Goal: Task Accomplishment & Management: Use online tool/utility

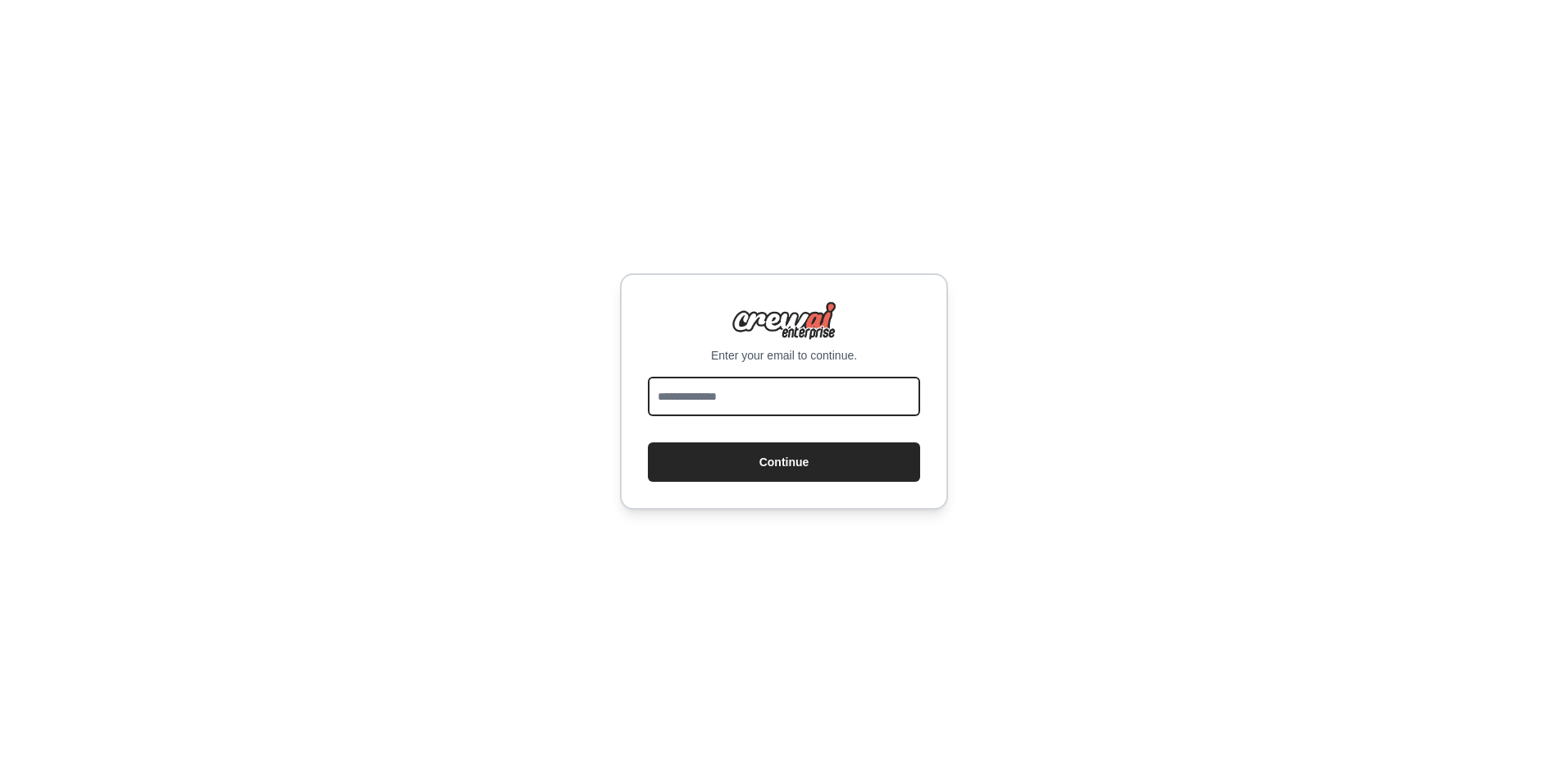
click at [865, 388] on input "email" at bounding box center [784, 396] width 272 height 39
type input "**********"
click at [845, 407] on input "**********" at bounding box center [784, 396] width 272 height 39
click at [616, 426] on div "**********" at bounding box center [784, 392] width 1568 height 783
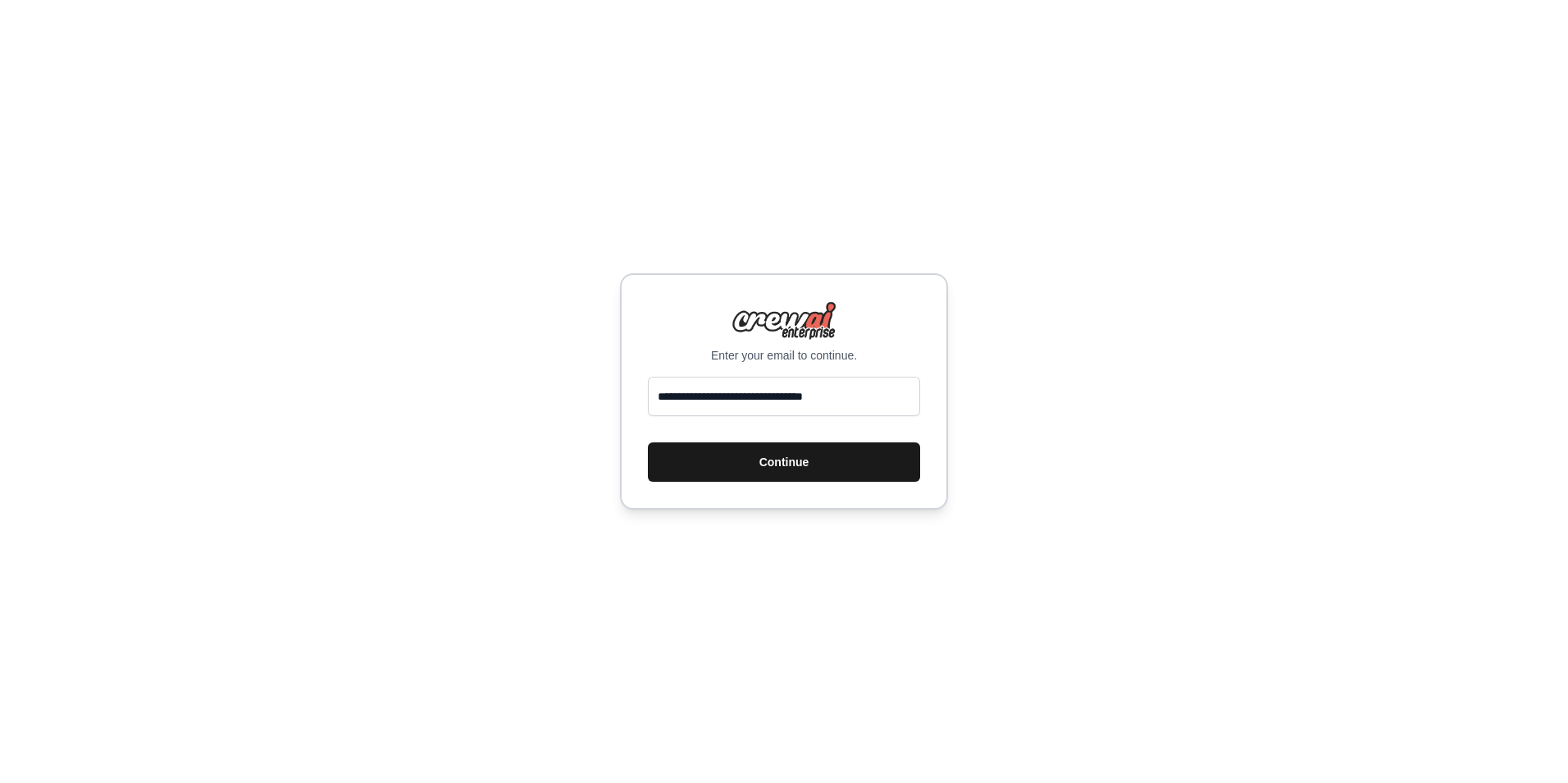
click at [675, 444] on button "Continue" at bounding box center [784, 461] width 272 height 39
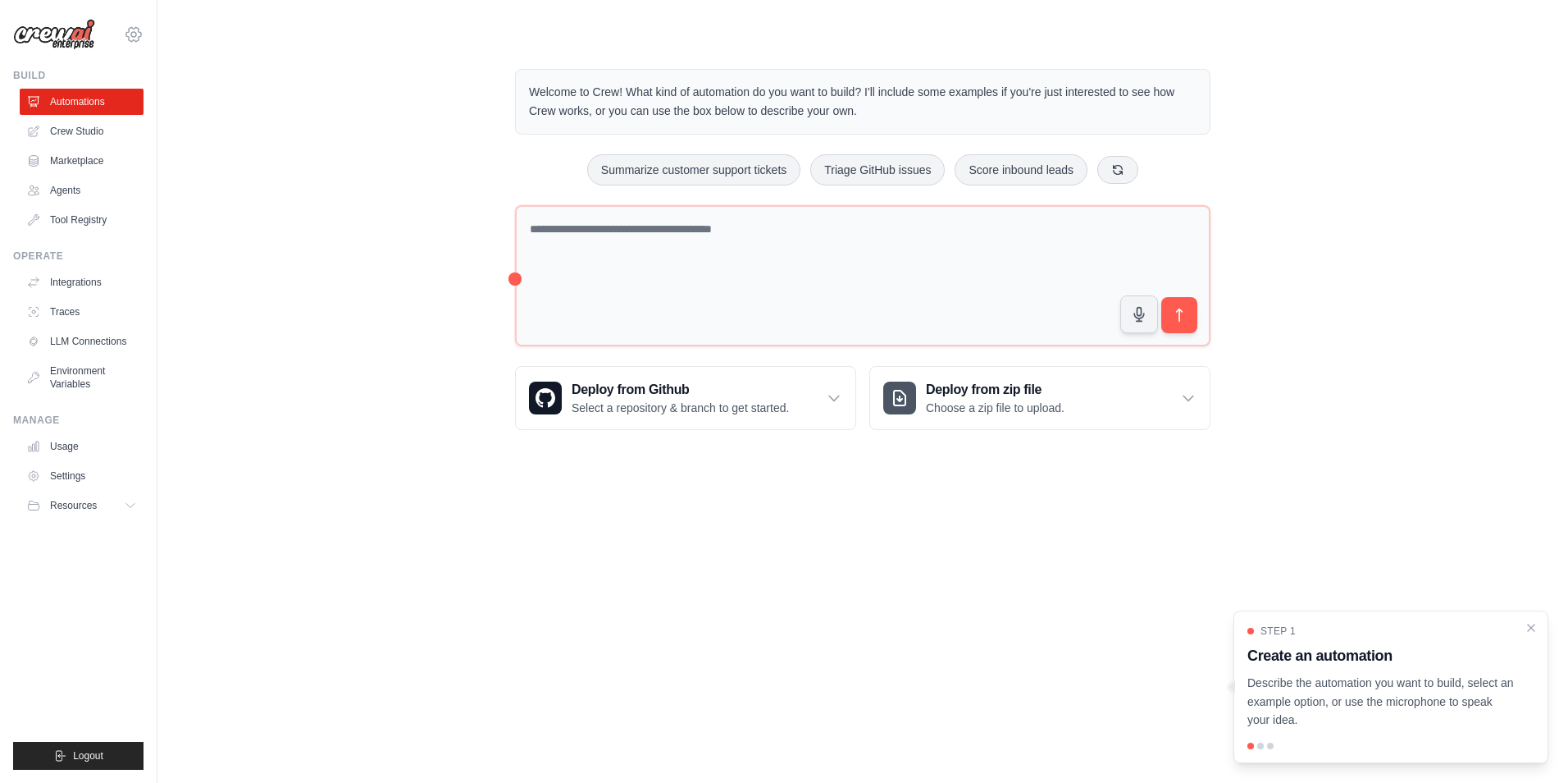
click at [141, 35] on icon at bounding box center [133, 34] width 20 height 20
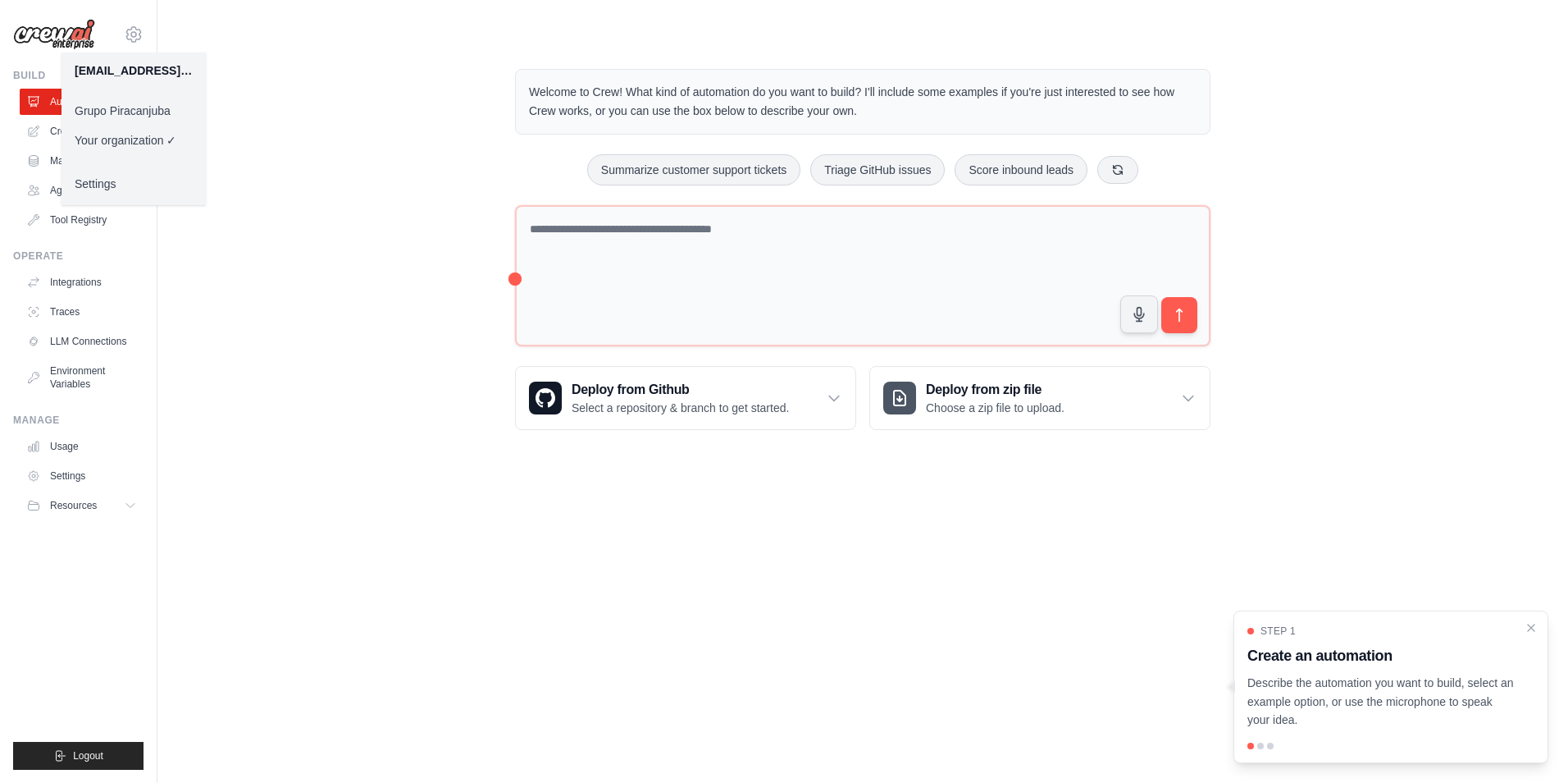
click at [142, 110] on link "Grupo Piracanjuba" at bounding box center [134, 111] width 145 height 30
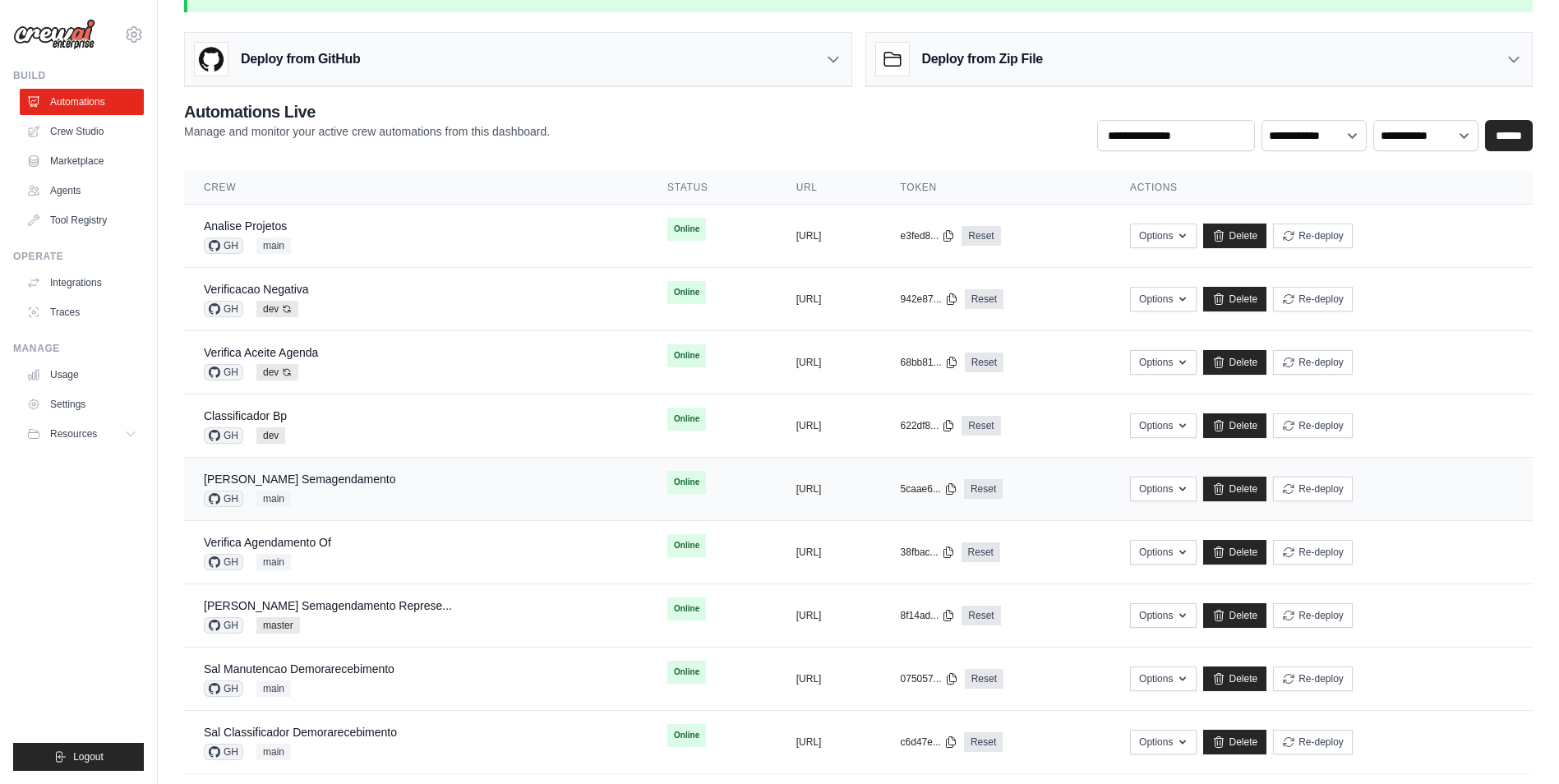
scroll to position [72, 0]
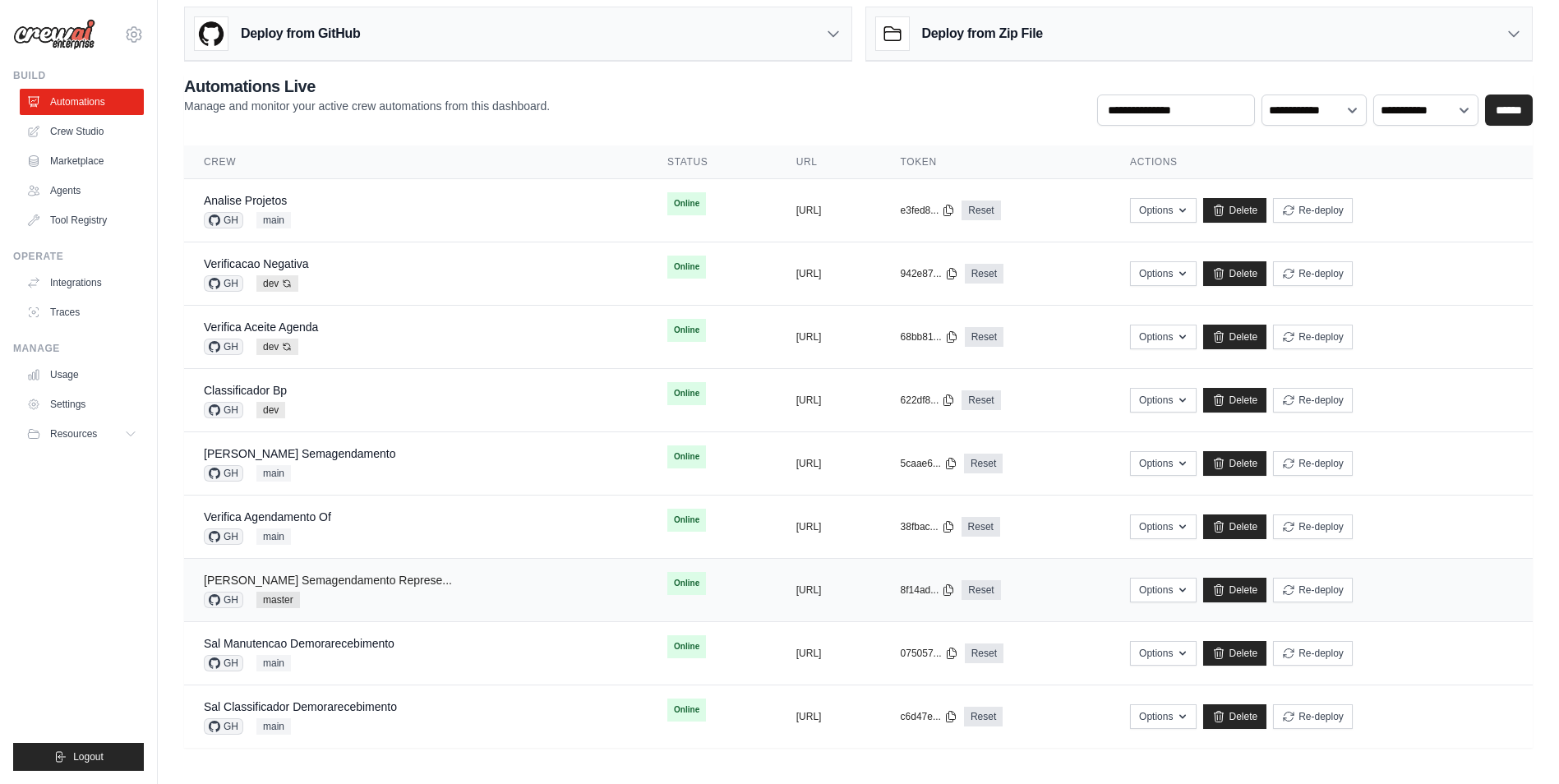
click at [373, 584] on link "[PERSON_NAME] Semagendamento Represe..." at bounding box center [328, 580] width 248 height 13
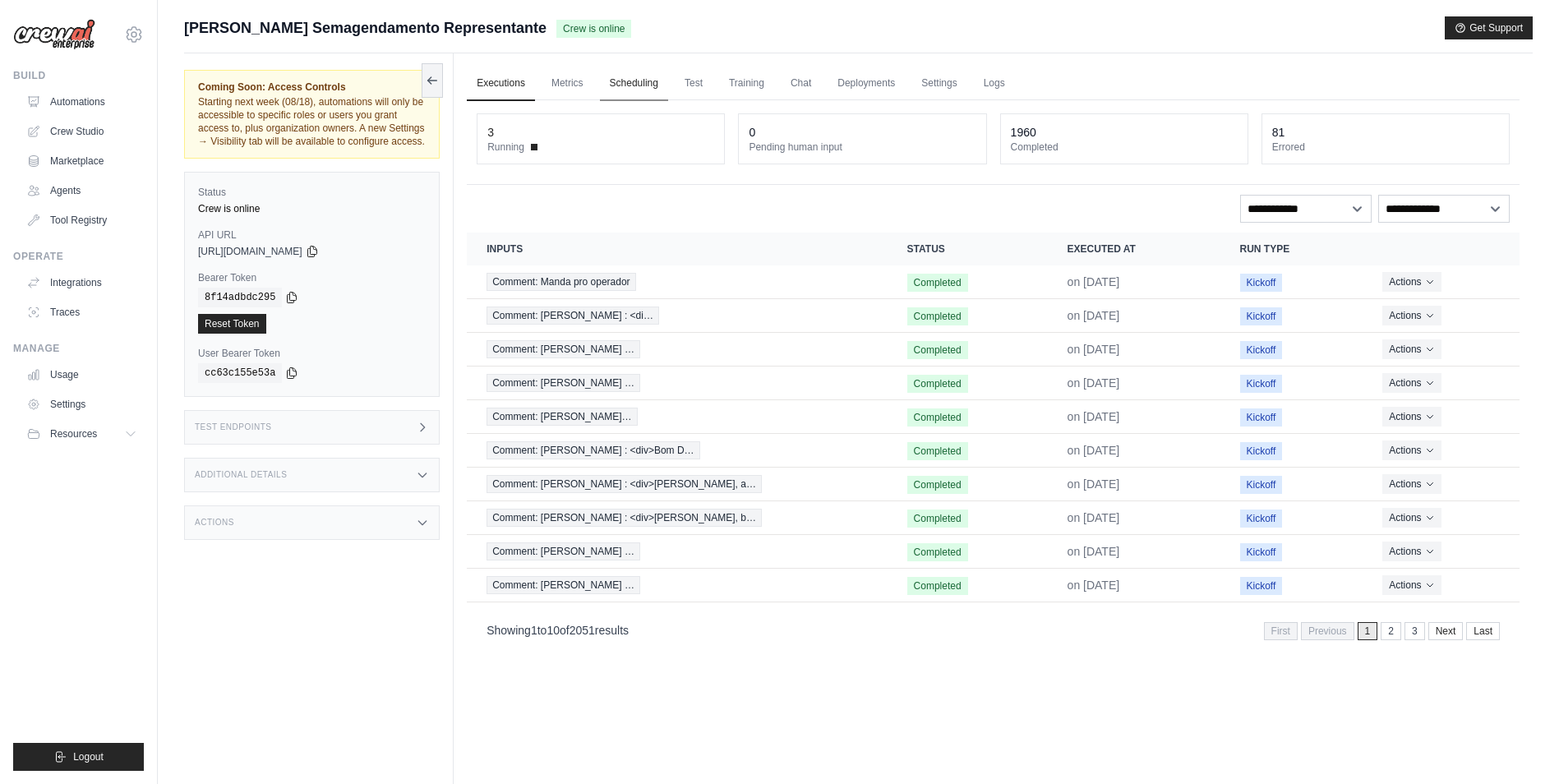
click at [615, 95] on link "Scheduling" at bounding box center [634, 84] width 68 height 35
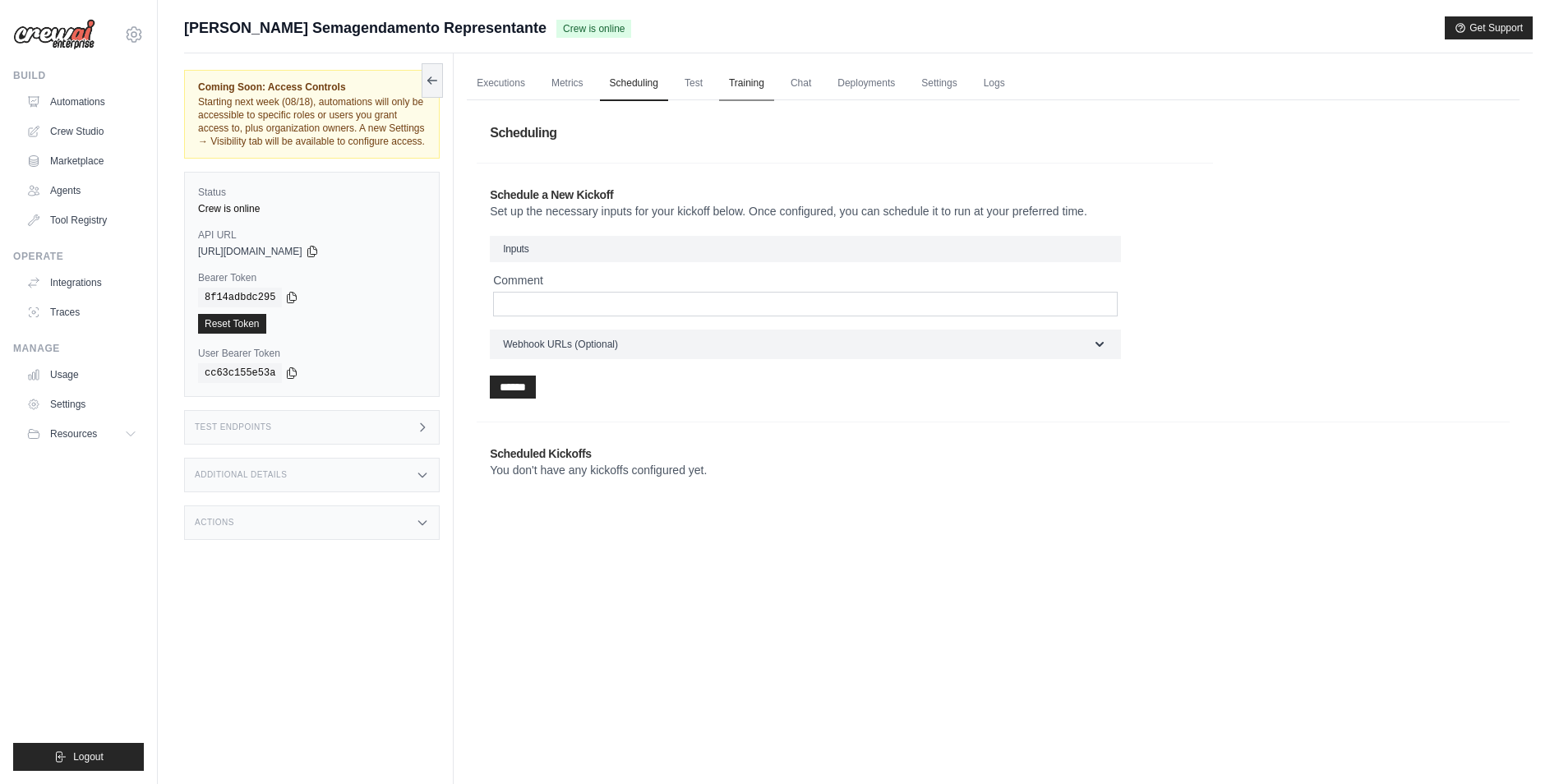
click at [732, 80] on link "Training" at bounding box center [746, 84] width 55 height 35
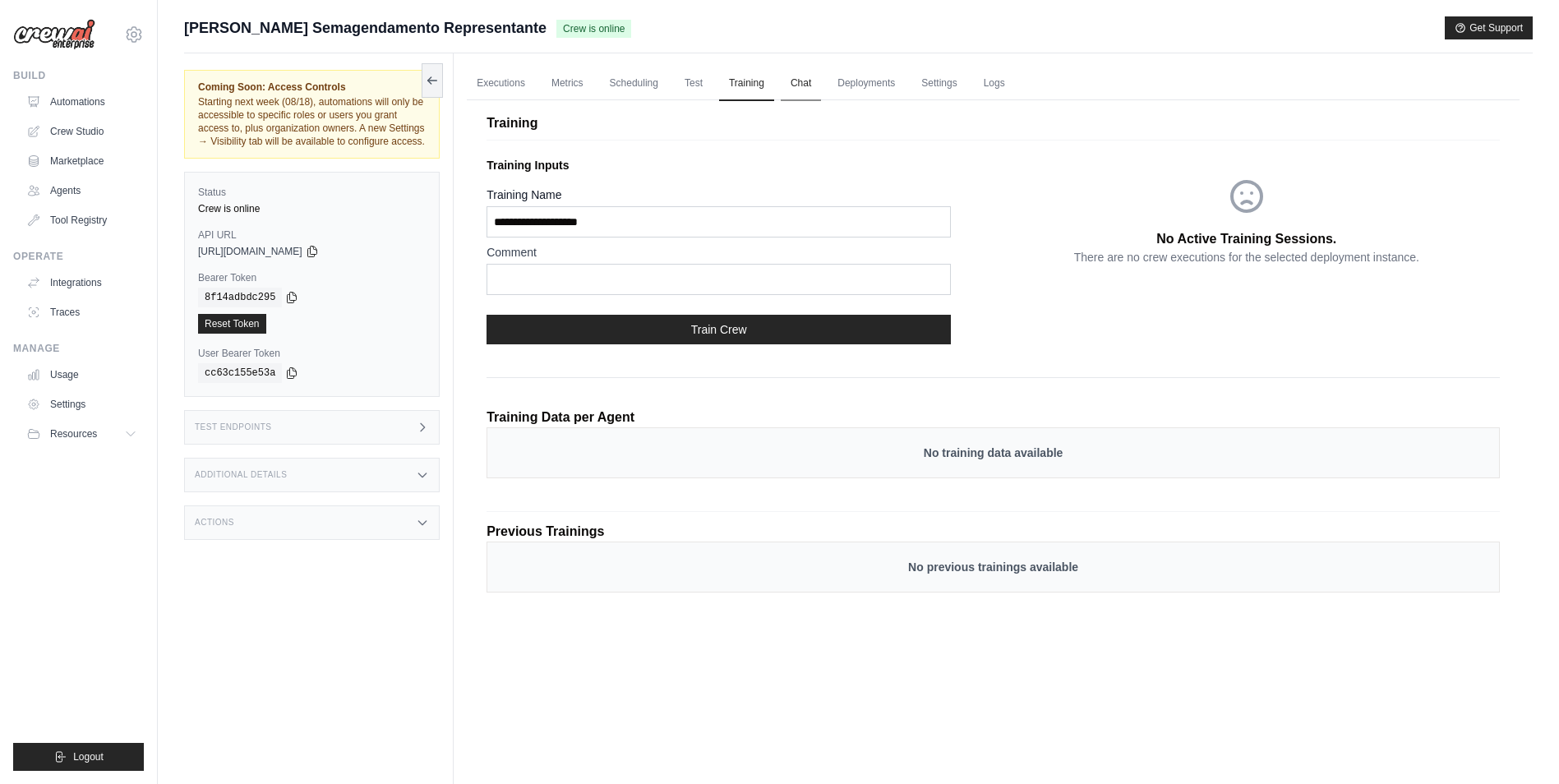
click at [798, 73] on link "Chat" at bounding box center [801, 84] width 40 height 35
click at [634, 78] on link "Scheduling" at bounding box center [634, 84] width 68 height 35
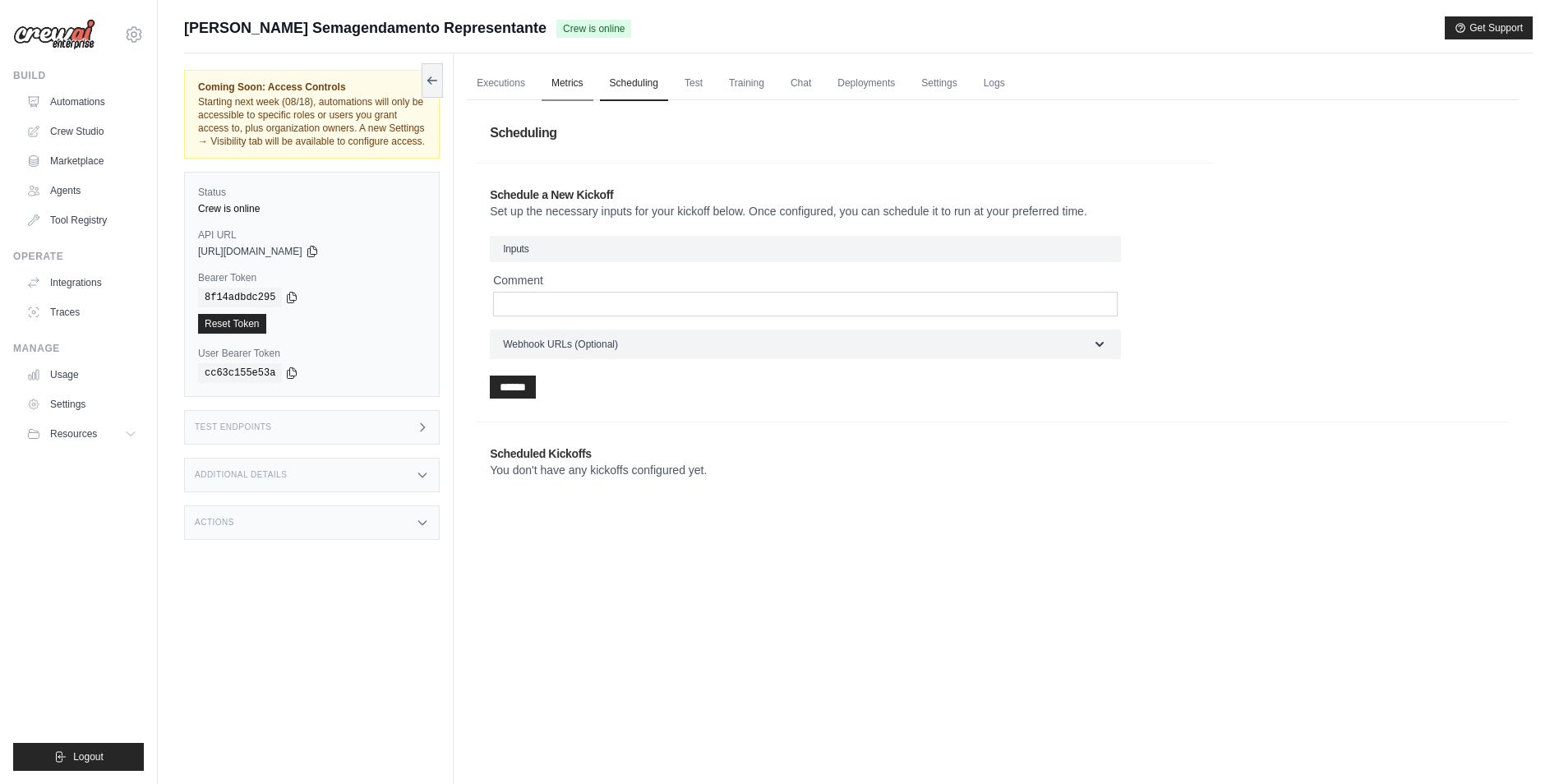
click at [565, 96] on link "Metrics" at bounding box center [567, 84] width 52 height 35
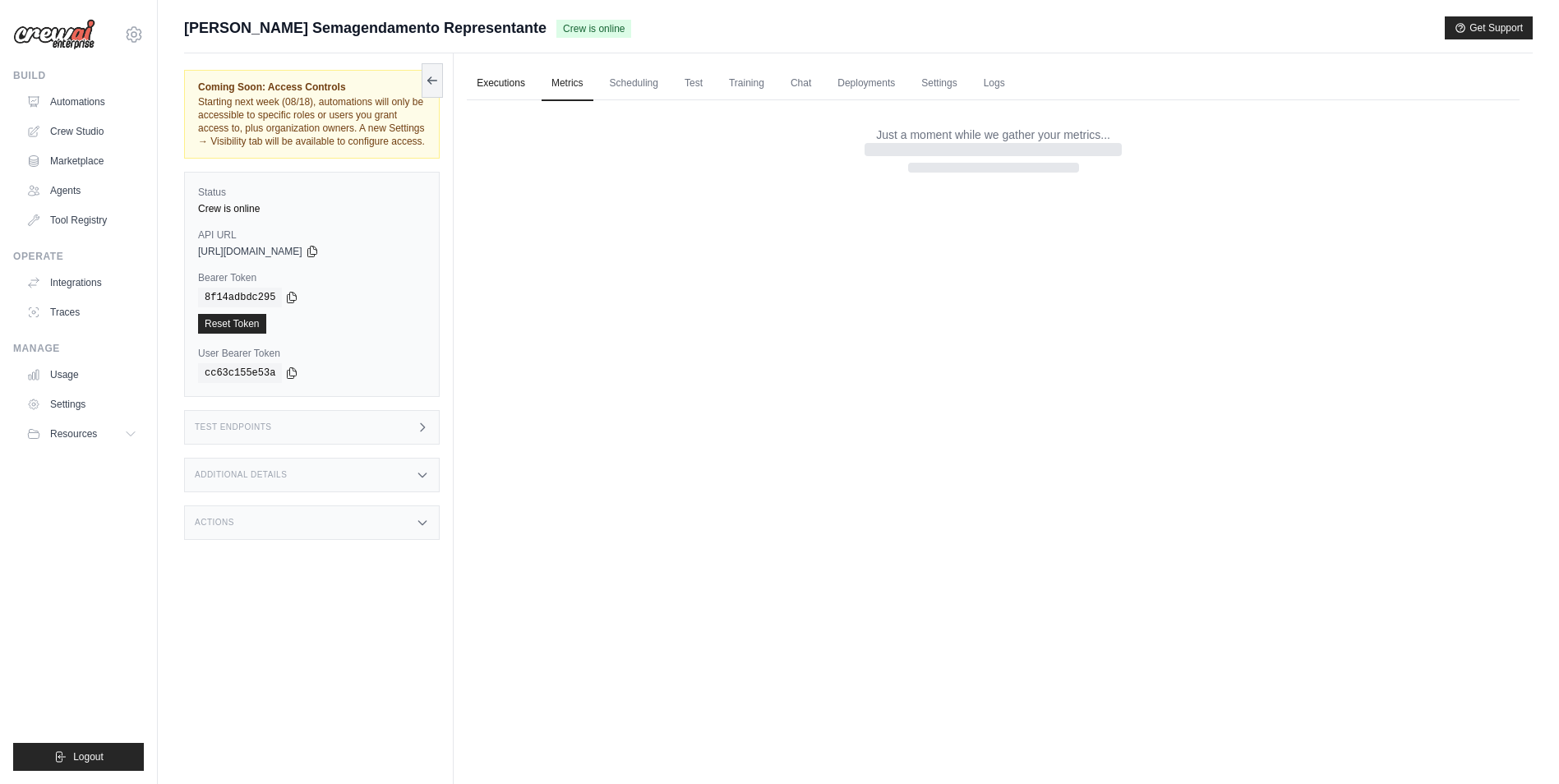
click at [505, 90] on link "Executions" at bounding box center [501, 84] width 68 height 35
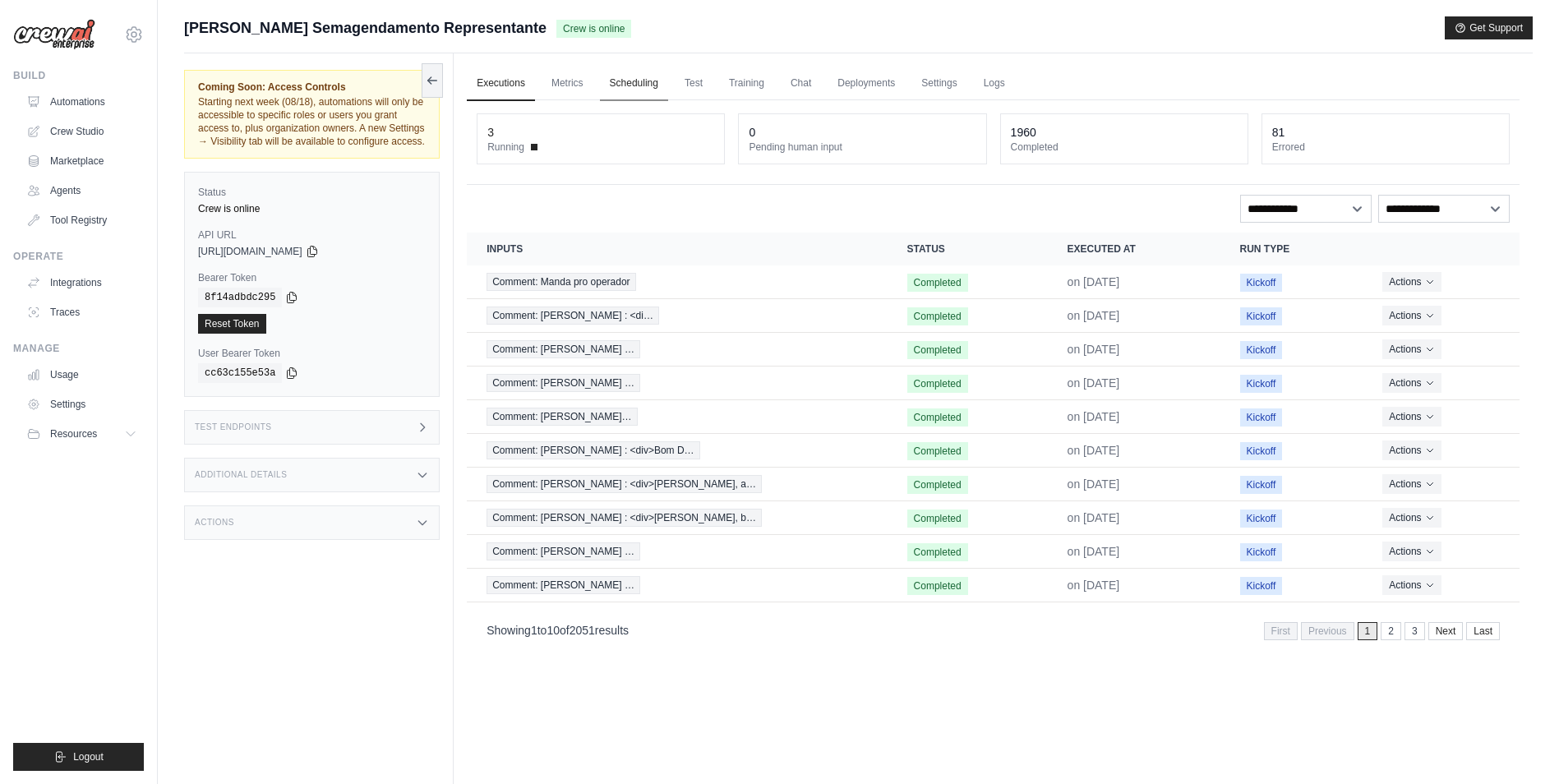
click at [652, 88] on link "Scheduling" at bounding box center [634, 84] width 68 height 35
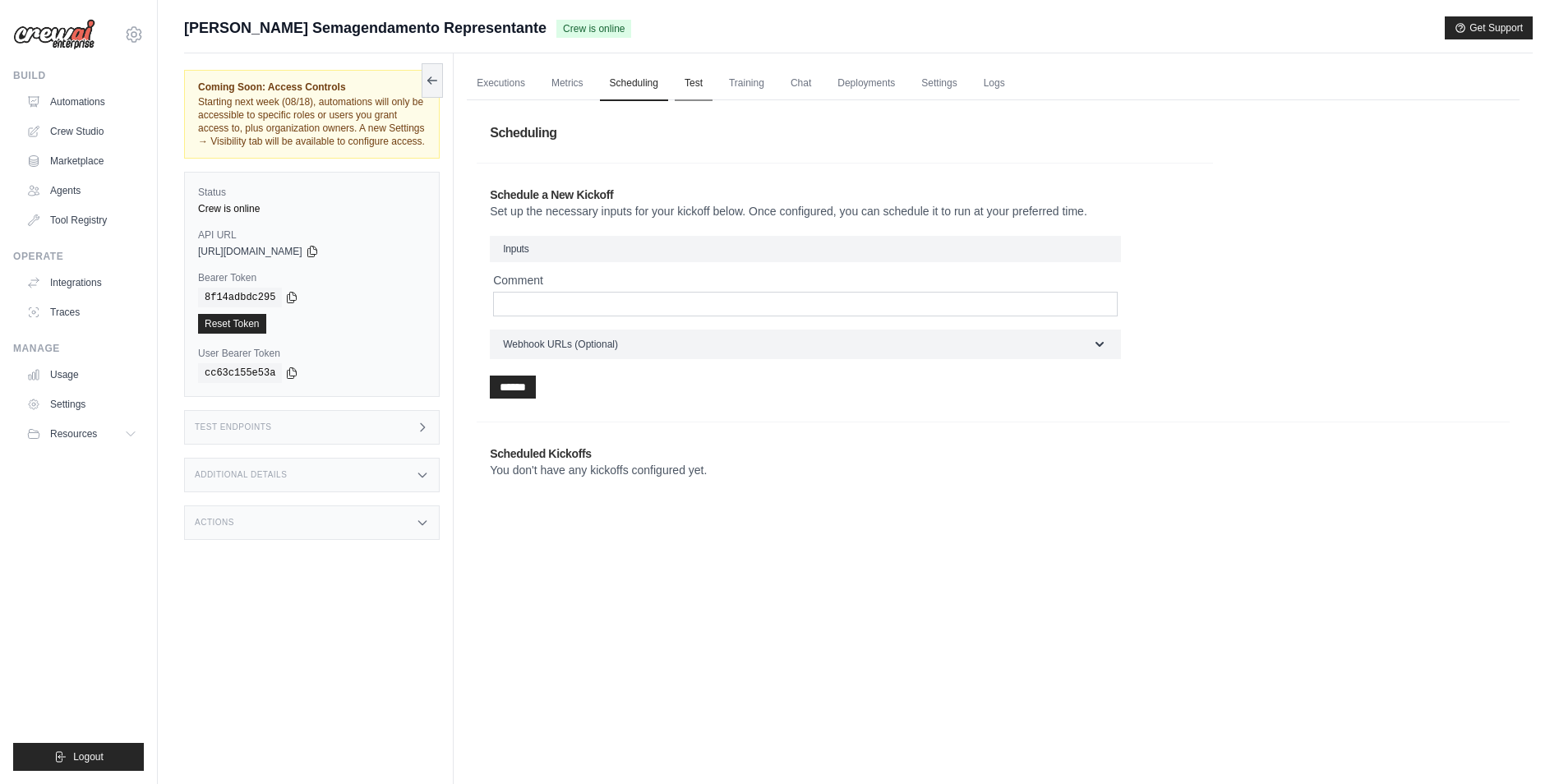
click at [704, 89] on link "Test" at bounding box center [693, 84] width 38 height 35
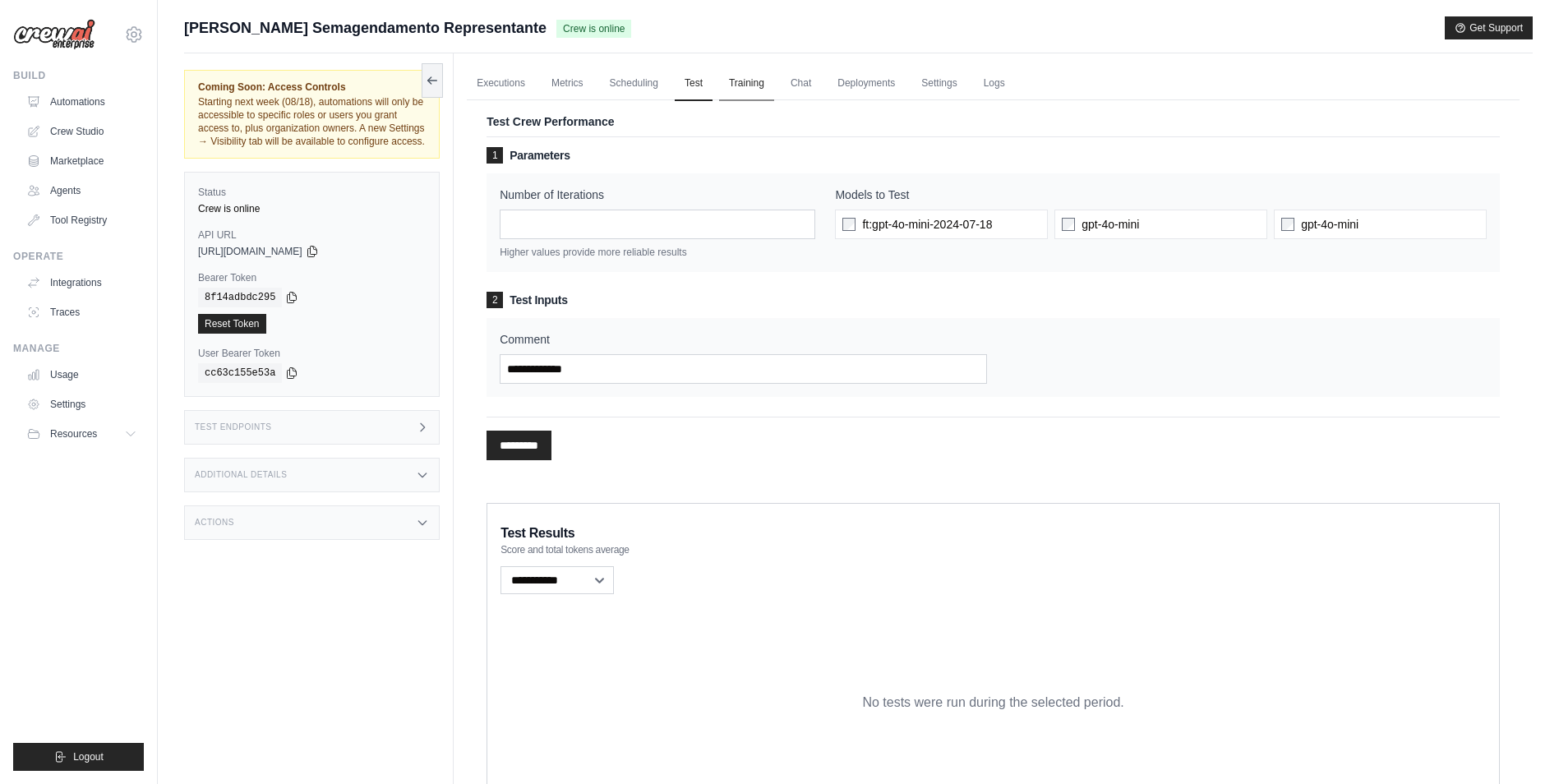
click at [728, 89] on link "Training" at bounding box center [746, 84] width 55 height 35
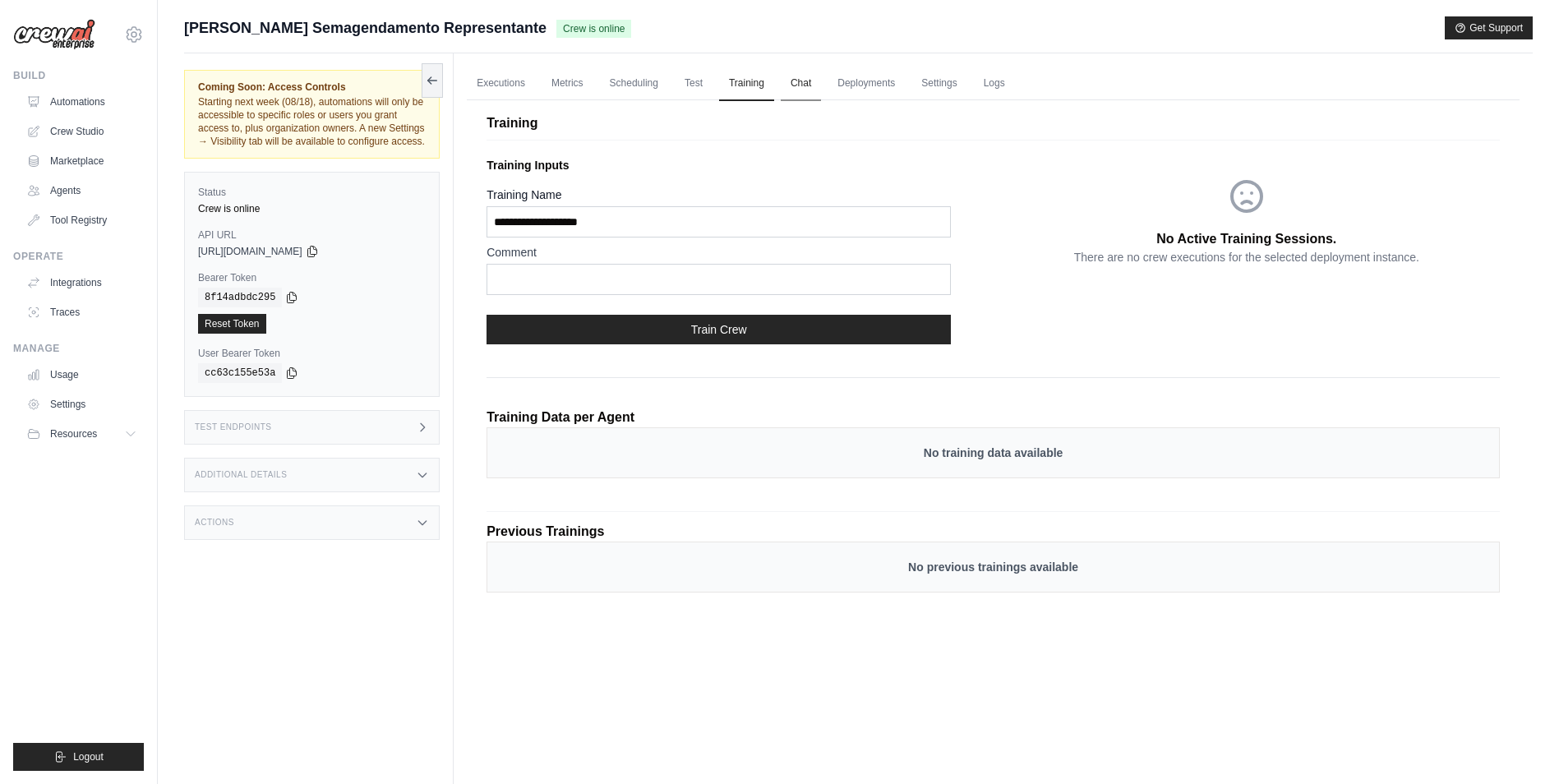
click at [793, 86] on link "Chat" at bounding box center [801, 84] width 40 height 35
click at [505, 88] on link "Executions" at bounding box center [501, 84] width 68 height 35
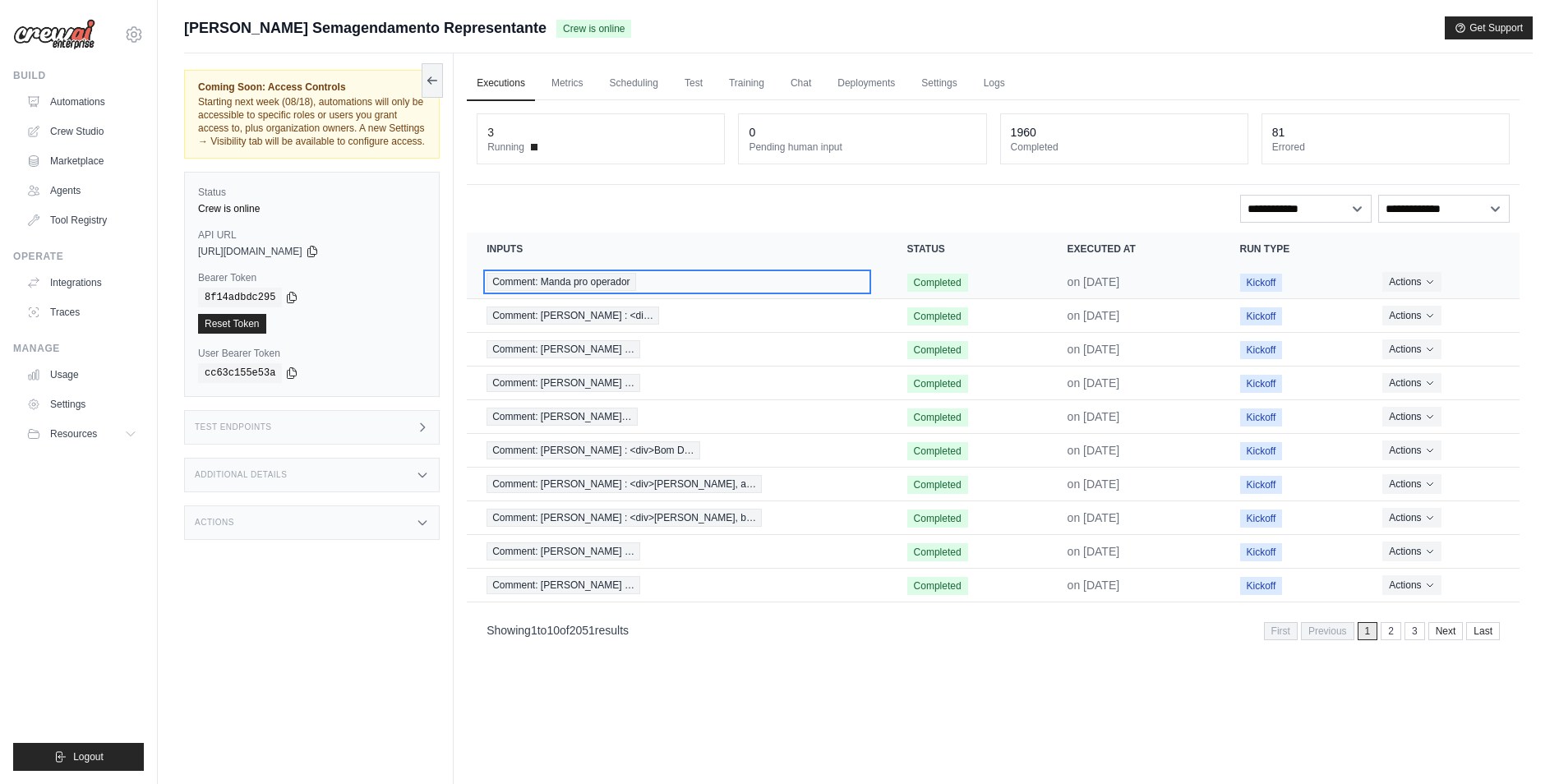
click at [535, 279] on span "Comment: Manda pro operador" at bounding box center [561, 281] width 148 height 18
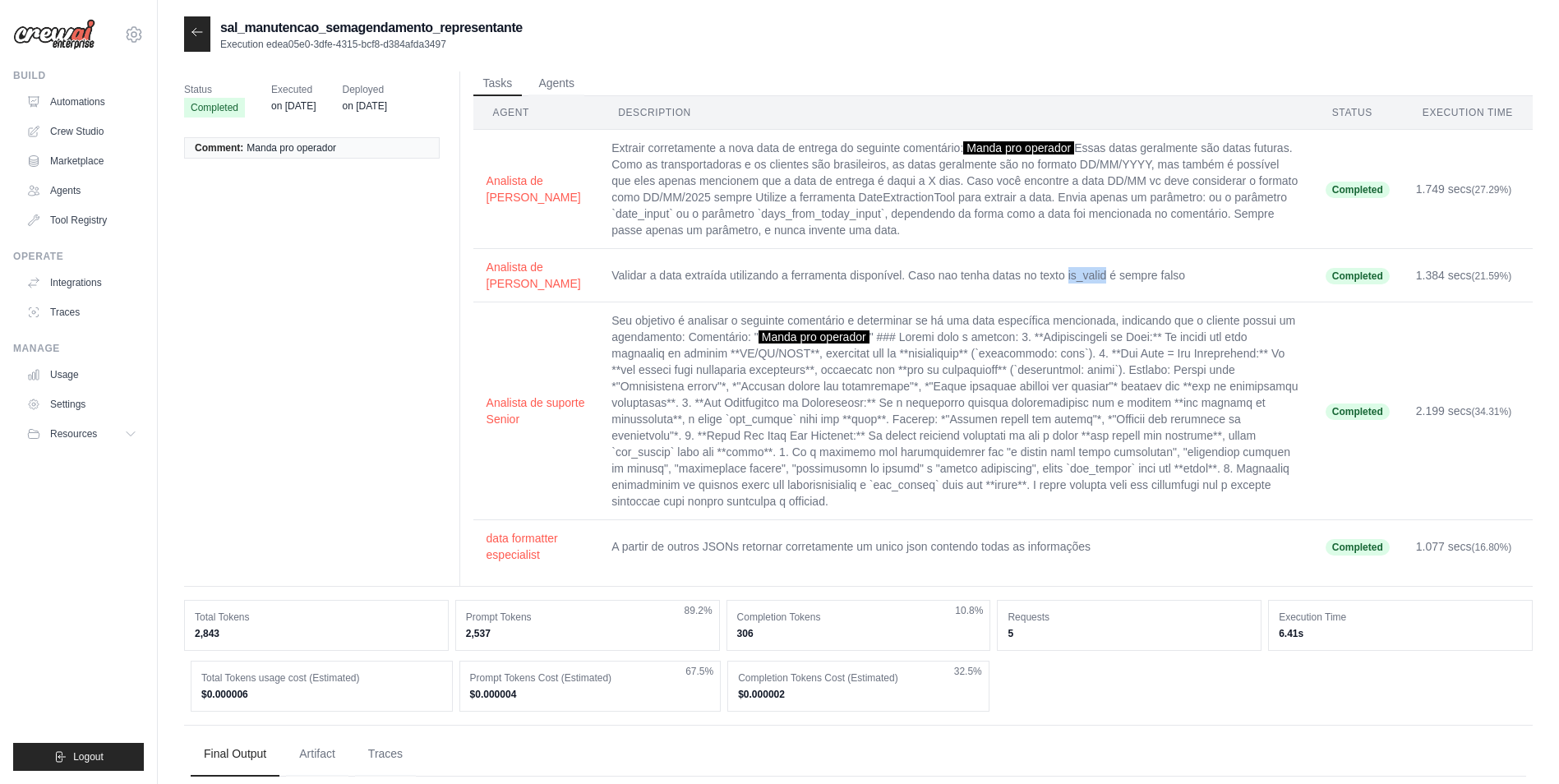
drag, startPoint x: 1030, startPoint y: 276, endPoint x: 1066, endPoint y: 280, distance: 36.2
click at [1066, 280] on td "Validar a data extraída utilizando a ferramenta disponível. Caso nao tenha data…" at bounding box center [955, 275] width 714 height 53
click at [598, 298] on td "Validar a data extraída utilizando a ferramenta disponível. Caso nao tenha data…" at bounding box center [955, 275] width 714 height 53
drag, startPoint x: 496, startPoint y: 275, endPoint x: 550, endPoint y: 319, distance: 69.7
click at [550, 319] on div "Tasks Agents Agent Description Status Execution Time Analista de [PERSON_NAME] …" at bounding box center [996, 328] width 1073 height 514
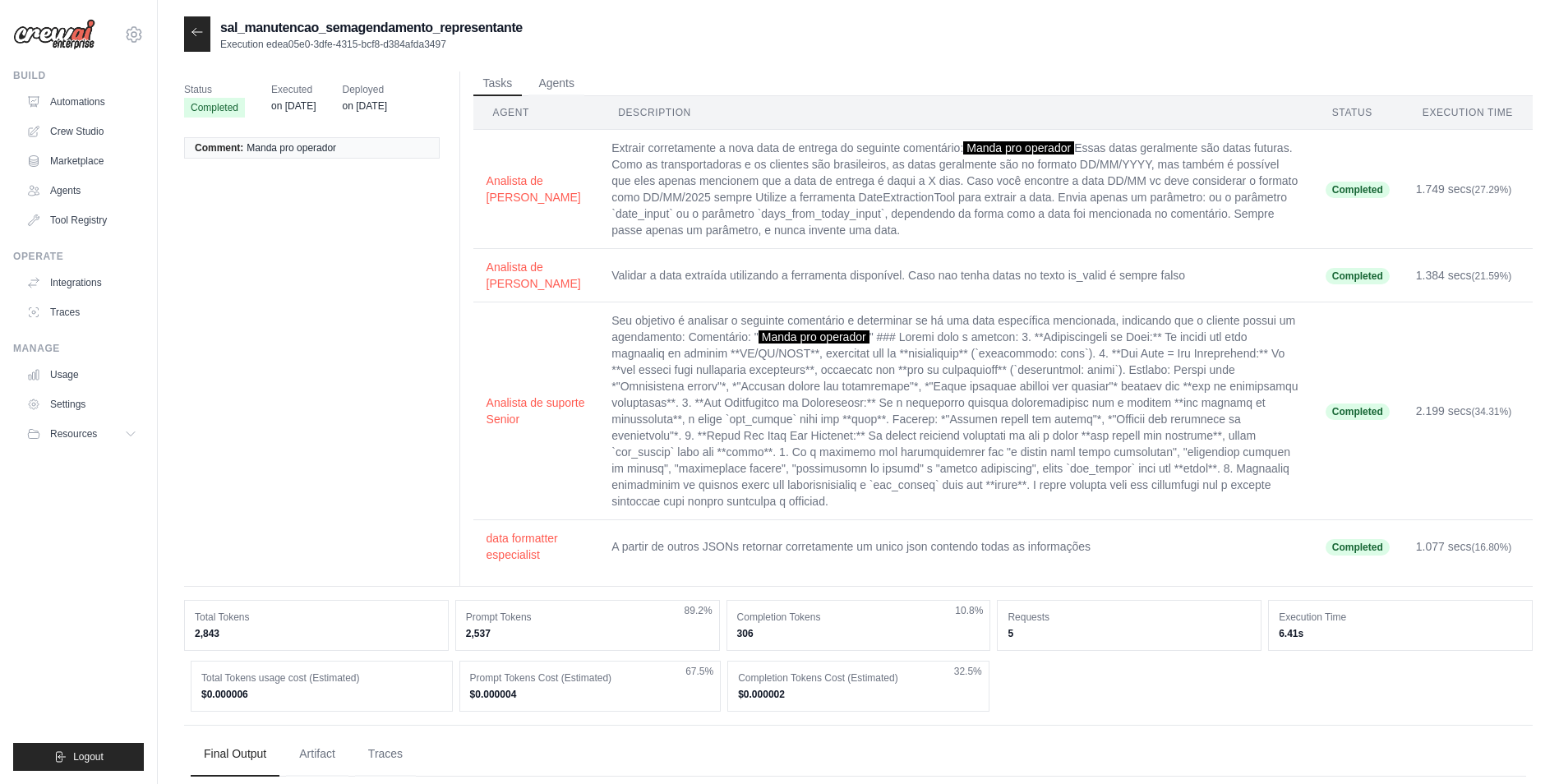
drag, startPoint x: 550, startPoint y: 319, endPoint x: 675, endPoint y: 336, distance: 126.2
click at [671, 336] on td "Seu objetivo é analisar o seguinte comentário e determinar se há uma data espec…" at bounding box center [955, 410] width 714 height 217
click at [598, 221] on td "Extrair corretamente a nova data de entrega do seguinte comentário: Manda pro o…" at bounding box center [955, 189] width 714 height 119
drag, startPoint x: 580, startPoint y: 212, endPoint x: 691, endPoint y: 212, distance: 111.0
click at [691, 212] on td "Extrair corretamente a nova data de entrega do seguinte comentário: Manda pro o…" at bounding box center [955, 189] width 714 height 119
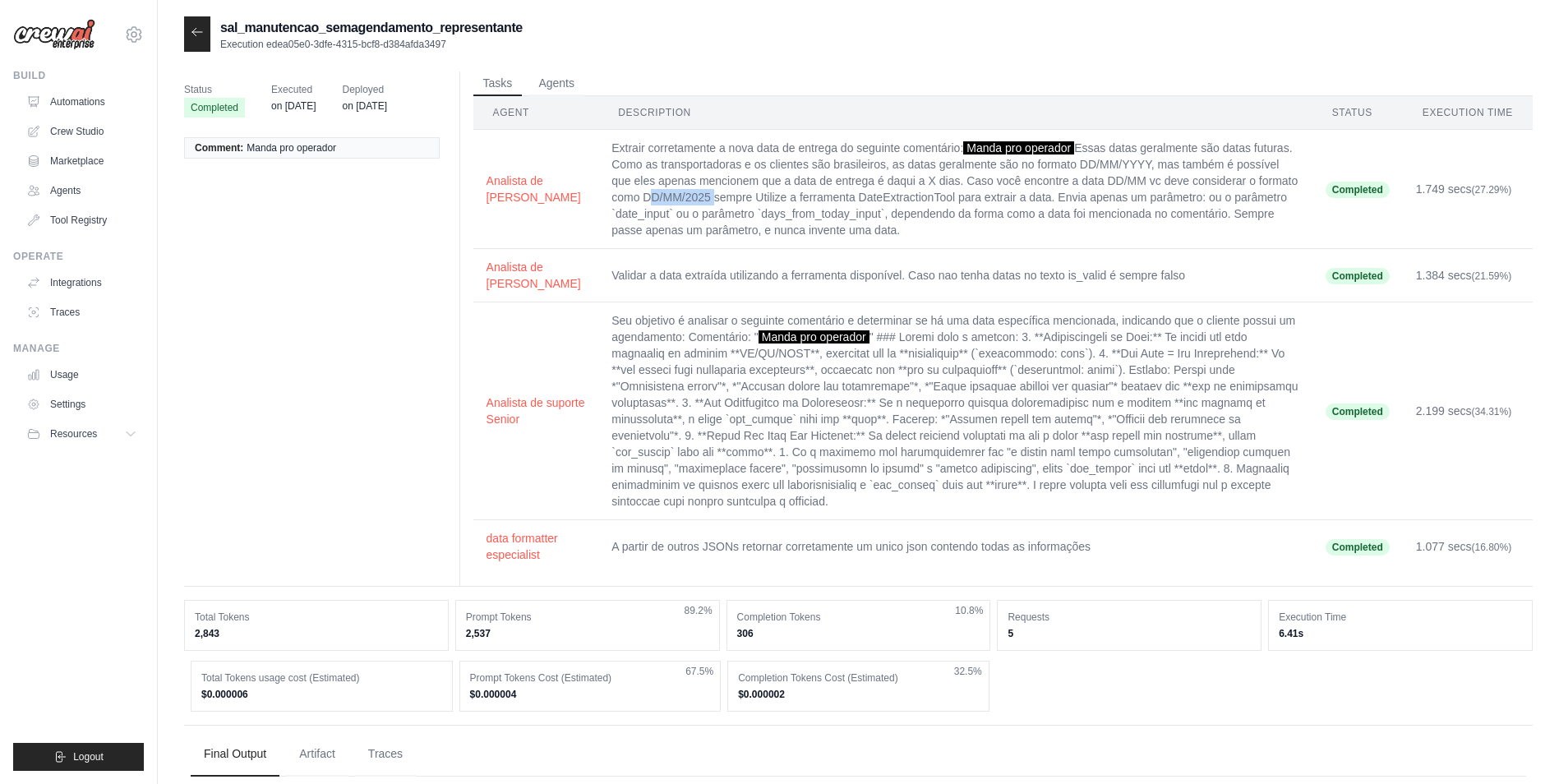
drag, startPoint x: 1209, startPoint y: 179, endPoint x: 1279, endPoint y: 175, distance: 70.1
click at [1279, 175] on td "Extrair corretamente a nova data de entrega do seguinte comentário: Manda pro o…" at bounding box center [955, 189] width 714 height 119
click at [553, 389] on td "Analista de suporte Senior" at bounding box center [536, 410] width 126 height 217
drag, startPoint x: 661, startPoint y: 351, endPoint x: 896, endPoint y: 355, distance: 235.0
click at [896, 355] on td "Seu objetivo é analisar o seguinte comentário e determinar se há uma data espec…" at bounding box center [955, 410] width 714 height 217
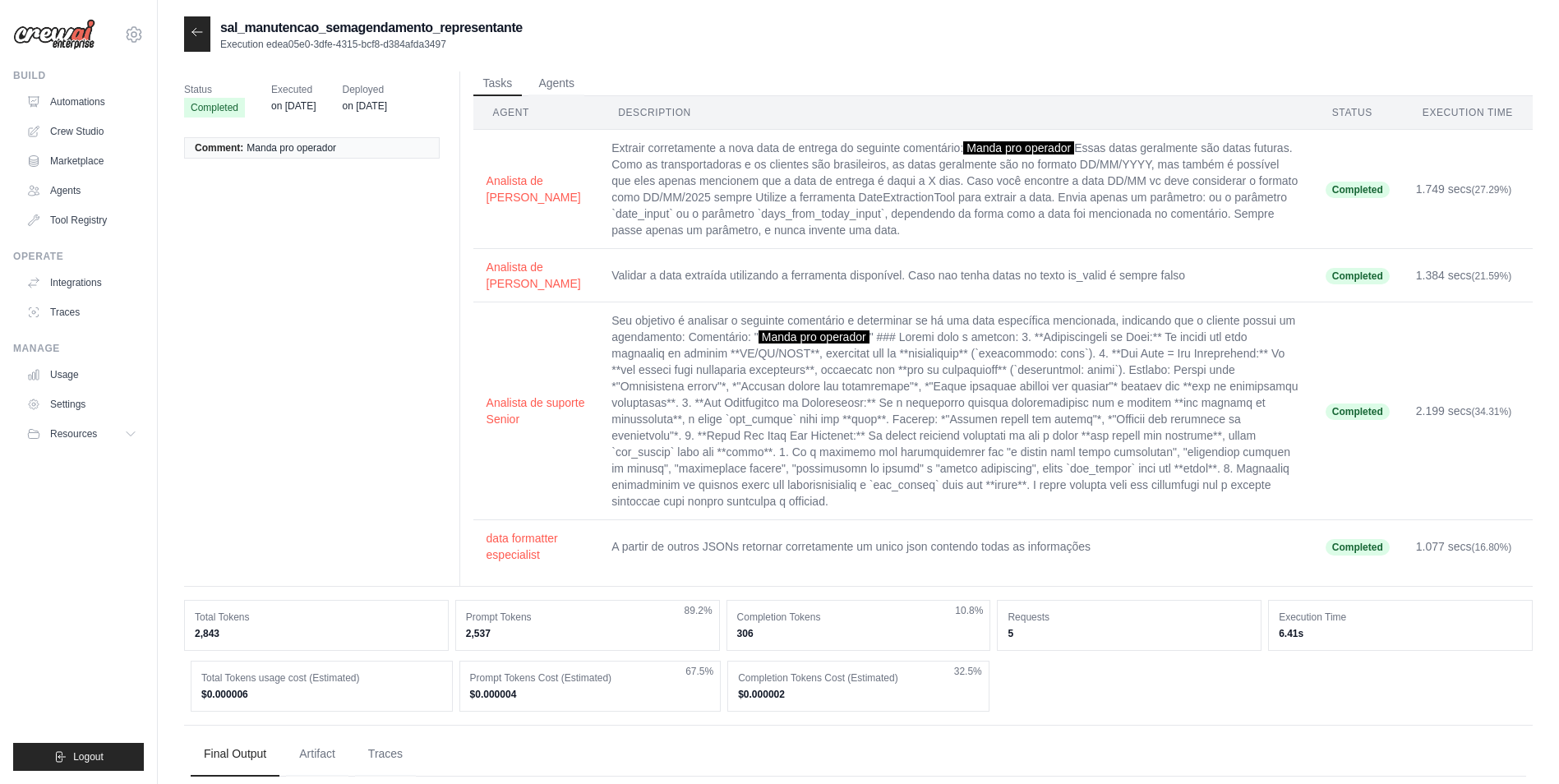
drag, startPoint x: 896, startPoint y: 355, endPoint x: 921, endPoint y: 389, distance: 42.2
click at [921, 389] on td "Seu objetivo é analisar o seguinte comentário e determinar se há uma data espec…" at bounding box center [955, 410] width 714 height 217
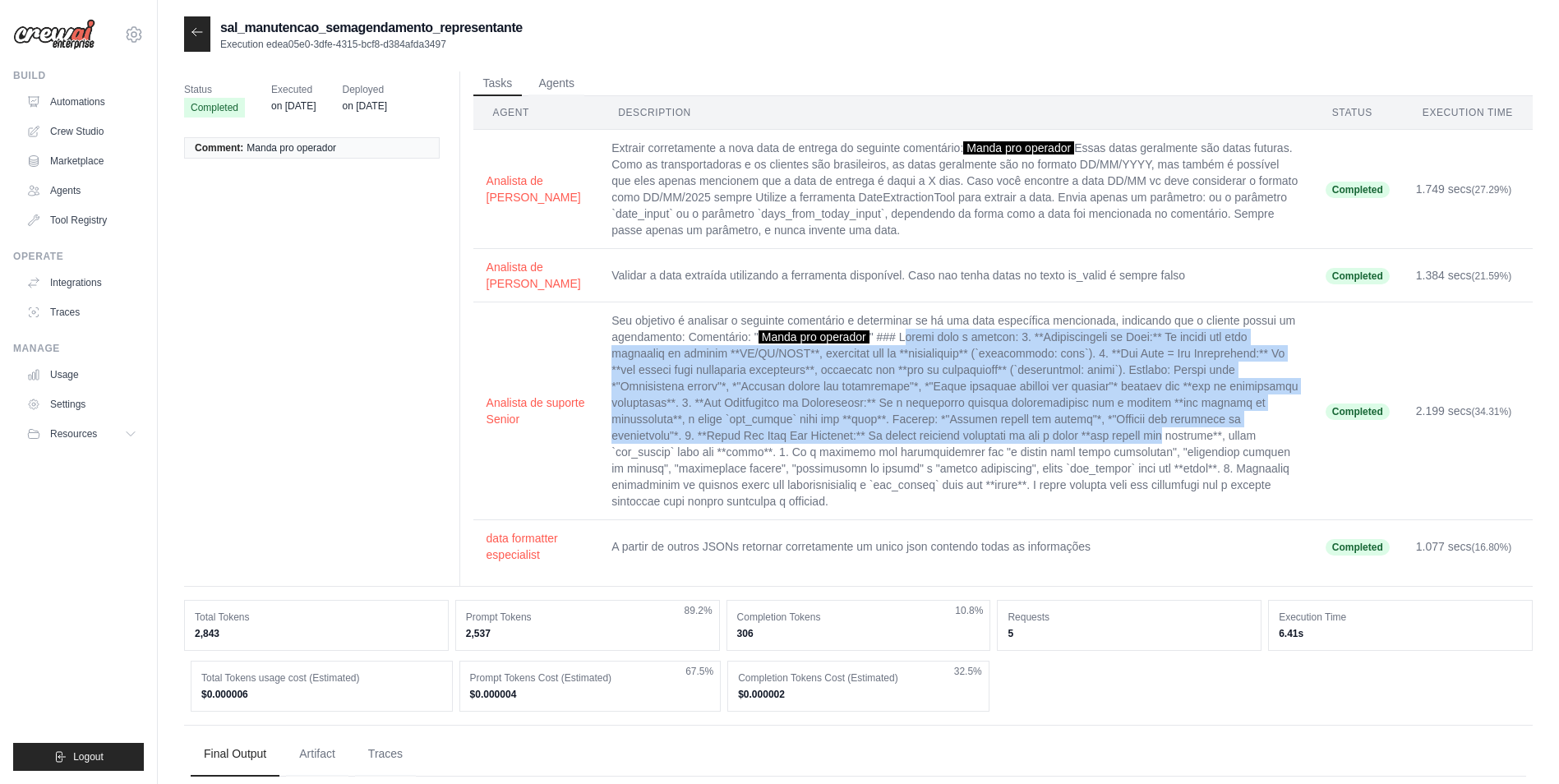
drag, startPoint x: 866, startPoint y: 355, endPoint x: 978, endPoint y: 453, distance: 148.8
click at [978, 453] on td "Seu objetivo é analisar o seguinte comentário e determinar se há uma data espec…" at bounding box center [955, 410] width 714 height 217
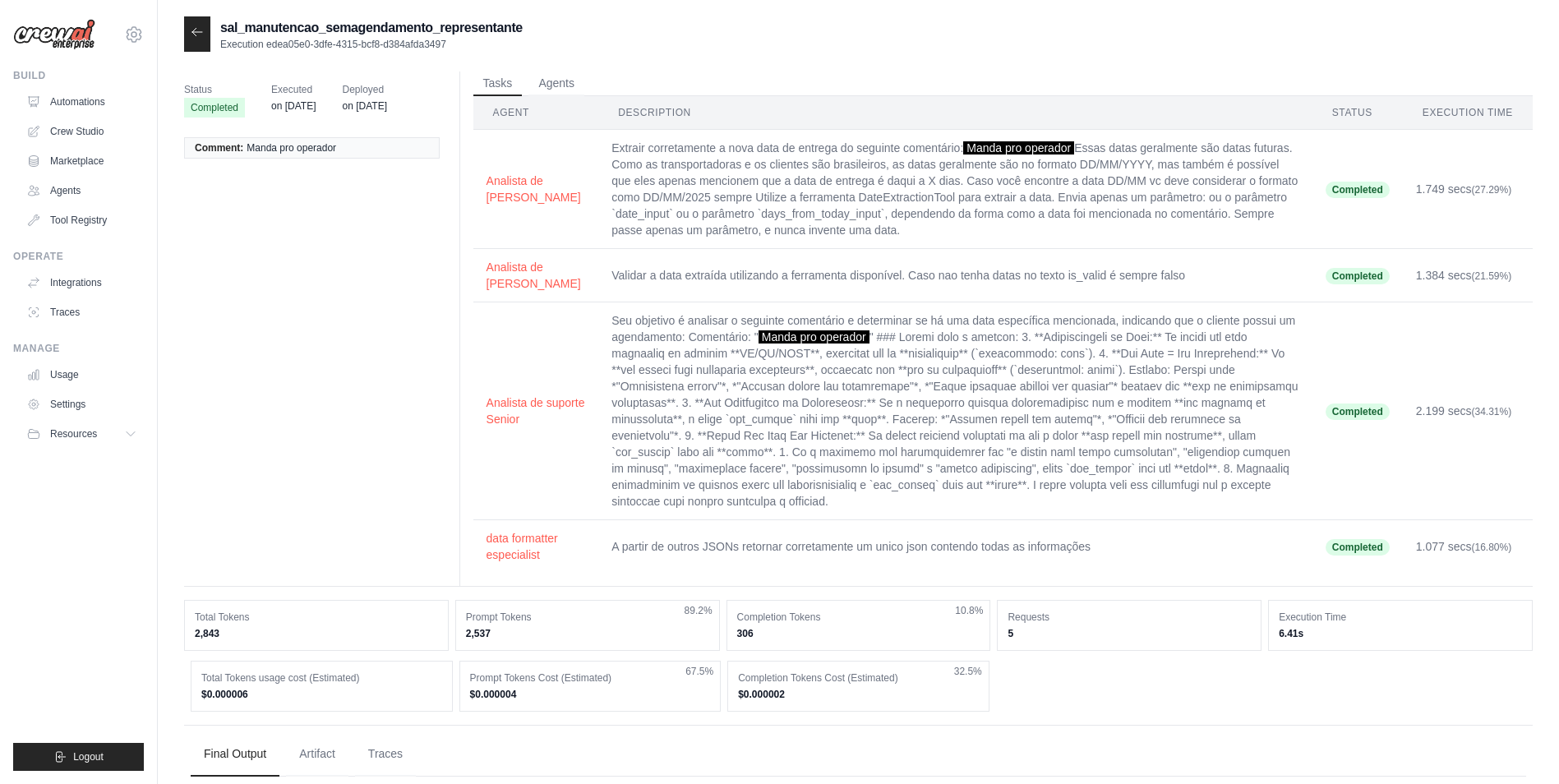
drag, startPoint x: 978, startPoint y: 453, endPoint x: 922, endPoint y: 468, distance: 58.0
click at [923, 468] on td "Seu objetivo é analisar o seguinte comentário e determinar se há uma data espec…" at bounding box center [955, 410] width 714 height 217
click at [906, 499] on td "Seu objetivo é analisar o seguinte comentário e determinar se há uma data espec…" at bounding box center [955, 410] width 714 height 217
drag, startPoint x: 571, startPoint y: 551, endPoint x: 1072, endPoint y: 561, distance: 501.1
click at [1072, 561] on td "A partir de outros JSONs retornar corretamente um unico json contendo todas as …" at bounding box center [955, 547] width 714 height 53
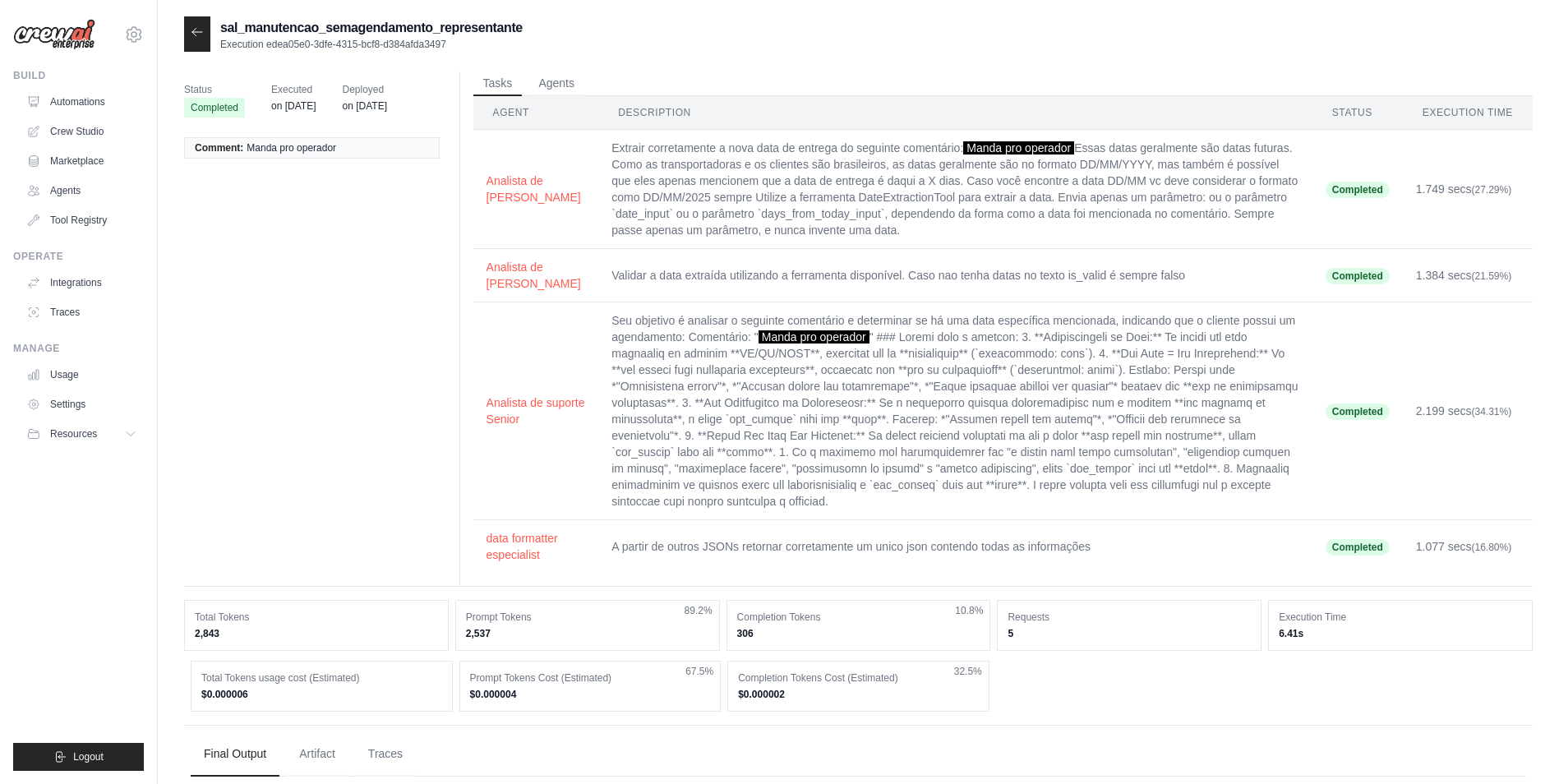
click at [1072, 372] on td "Seu objetivo é analisar o seguinte comentário e determinar se há uma data espec…" at bounding box center [955, 410] width 714 height 217
click at [550, 93] on button "Agents" at bounding box center [556, 83] width 56 height 24
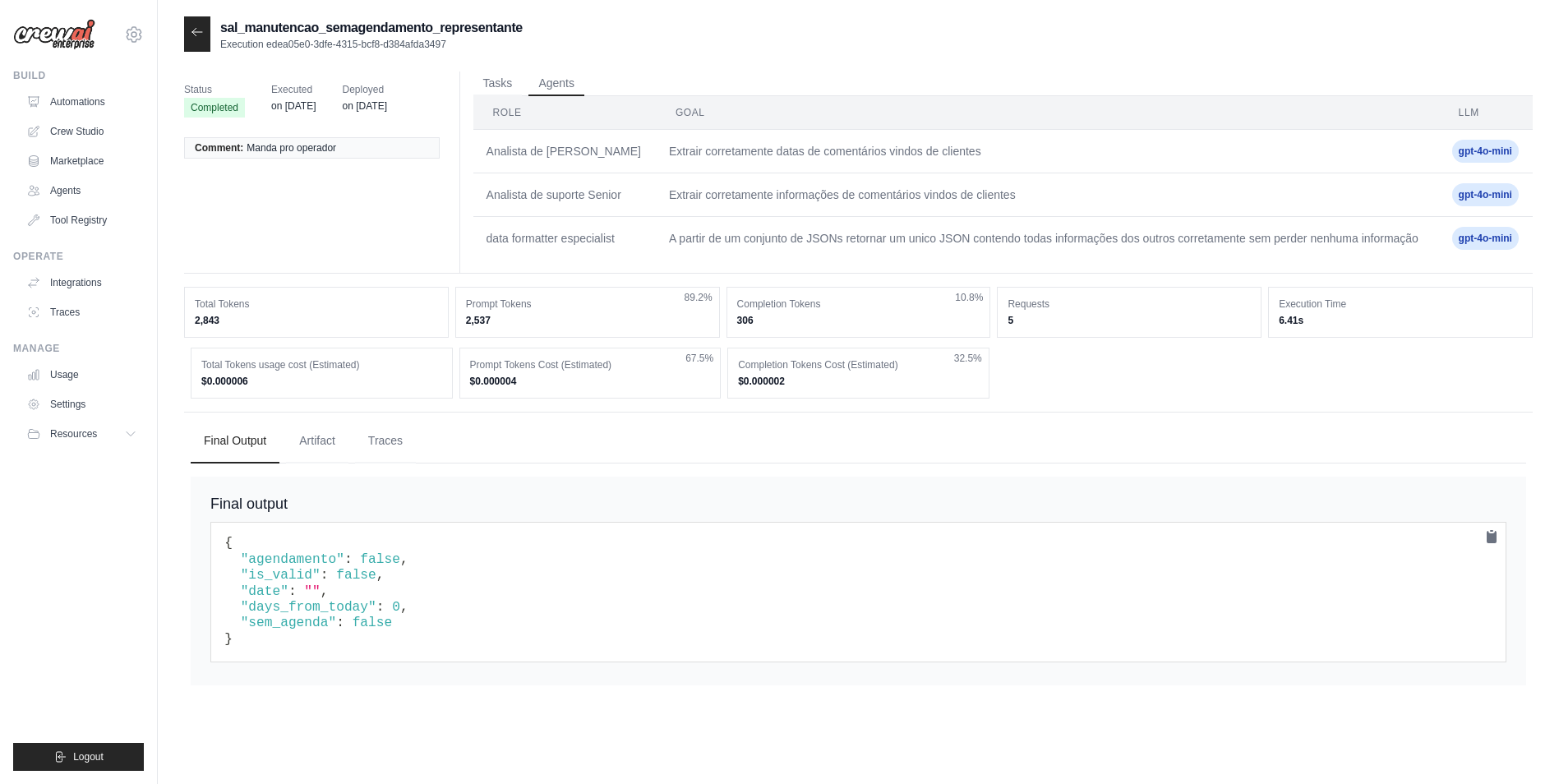
click at [196, 36] on icon at bounding box center [197, 31] width 13 height 13
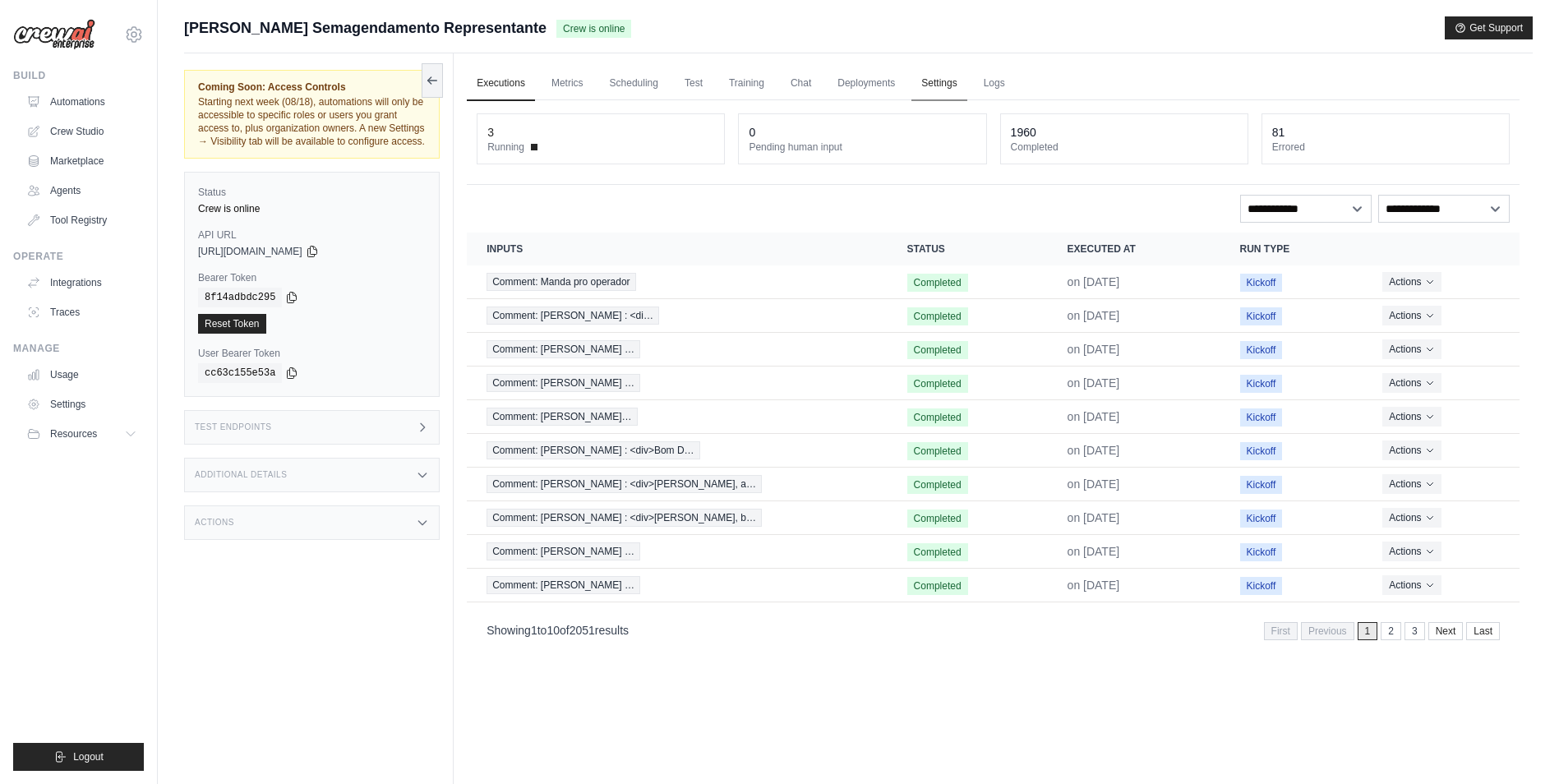
click at [931, 71] on link "Settings" at bounding box center [939, 84] width 55 height 35
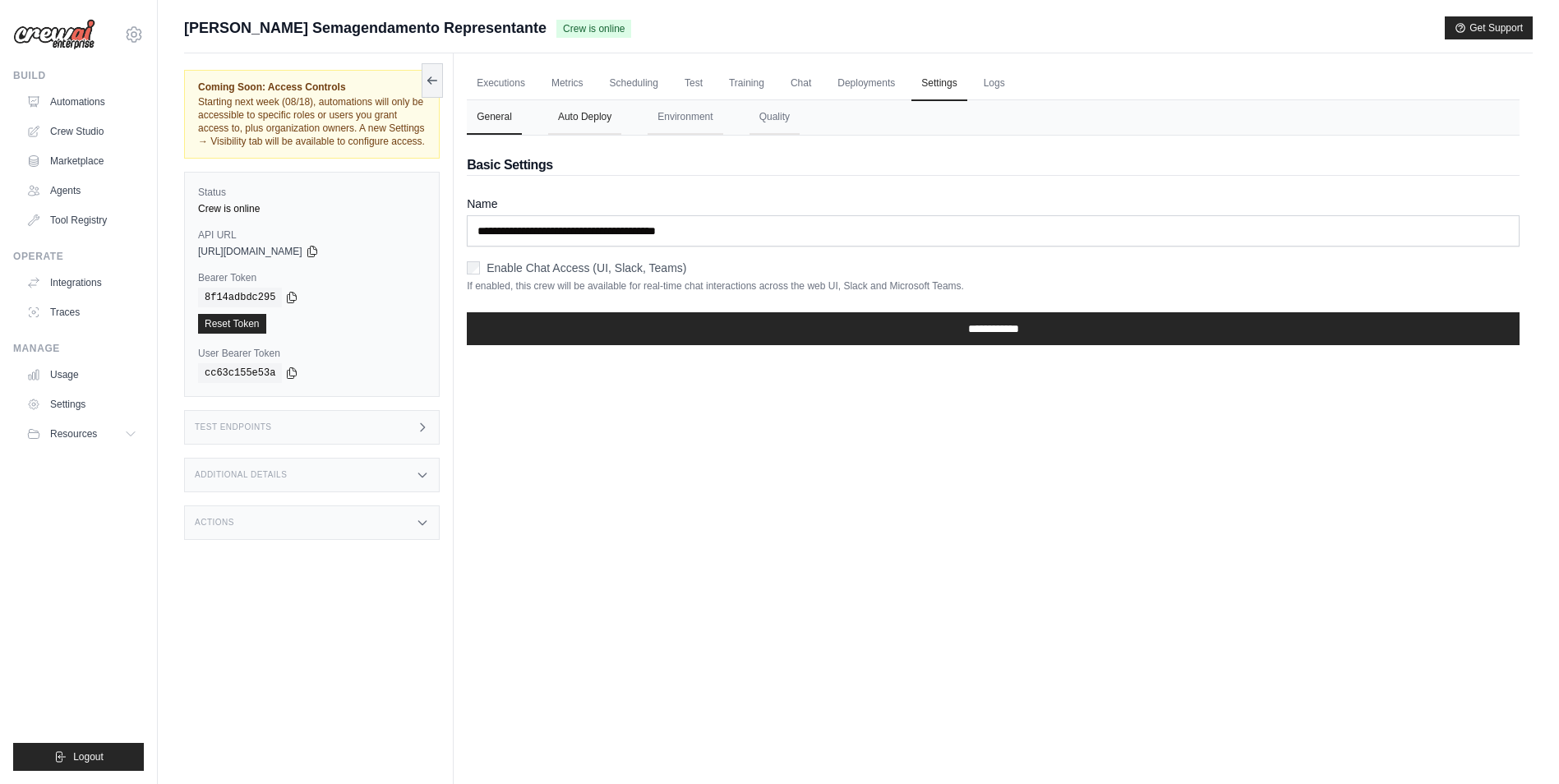
click at [573, 107] on button "Auto Deploy" at bounding box center [585, 118] width 73 height 35
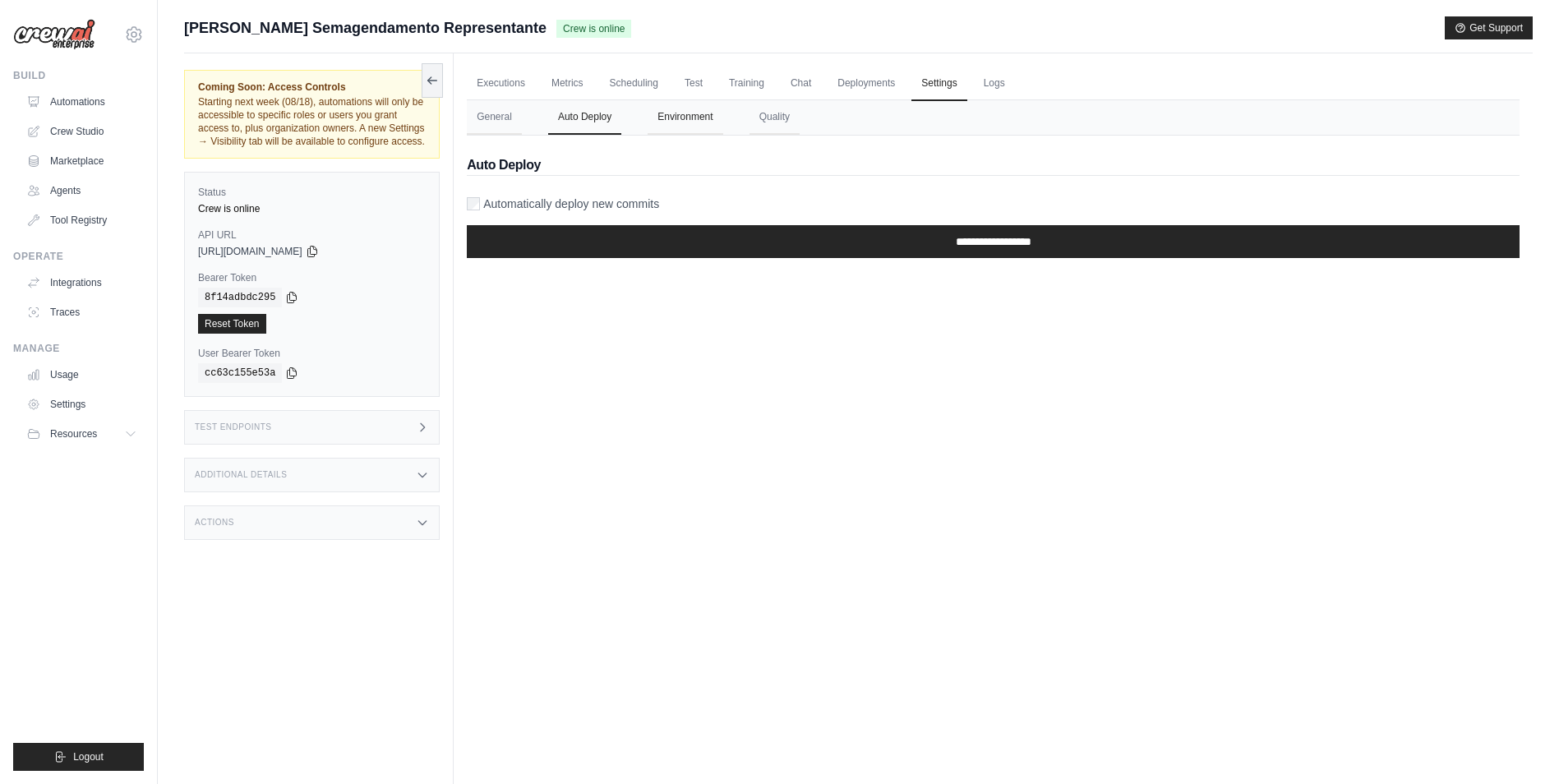
click at [671, 129] on button "Environment" at bounding box center [686, 118] width 75 height 35
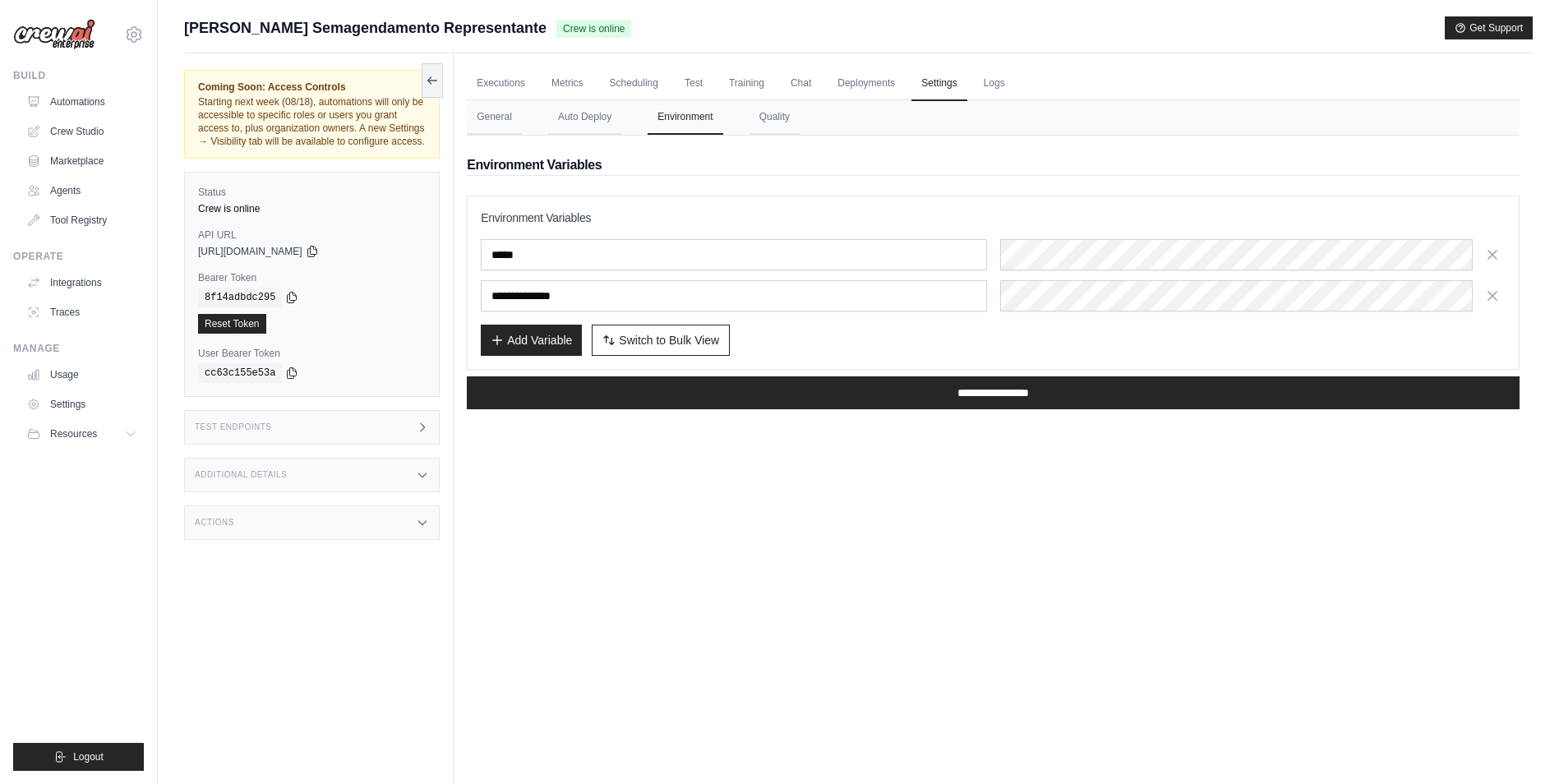
click at [1164, 236] on div "**********" at bounding box center [992, 283] width 1024 height 147
click at [1167, 236] on div "**********" at bounding box center [992, 283] width 1024 height 147
click at [1045, 539] on div "Executions Metrics Scheduling Test Training Chat Deployments Settings Logs 3 Ru…" at bounding box center [993, 445] width 1080 height 784
click at [507, 72] on link "Executions" at bounding box center [501, 84] width 68 height 35
